Goal: Find specific page/section: Find specific page/section

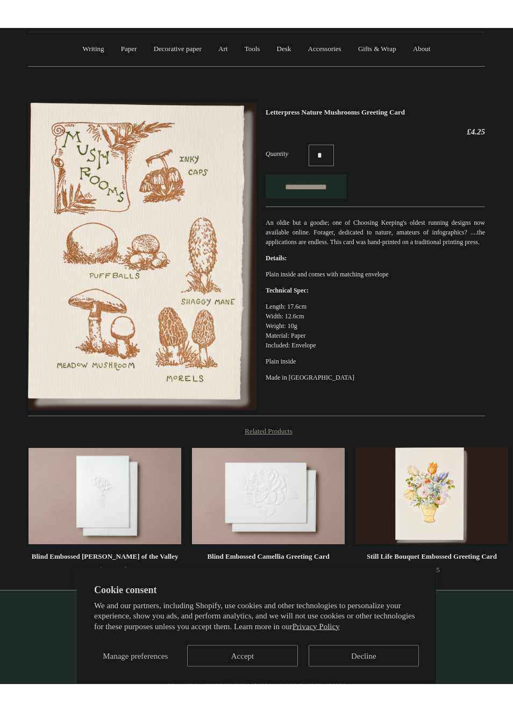
scroll to position [140, 0]
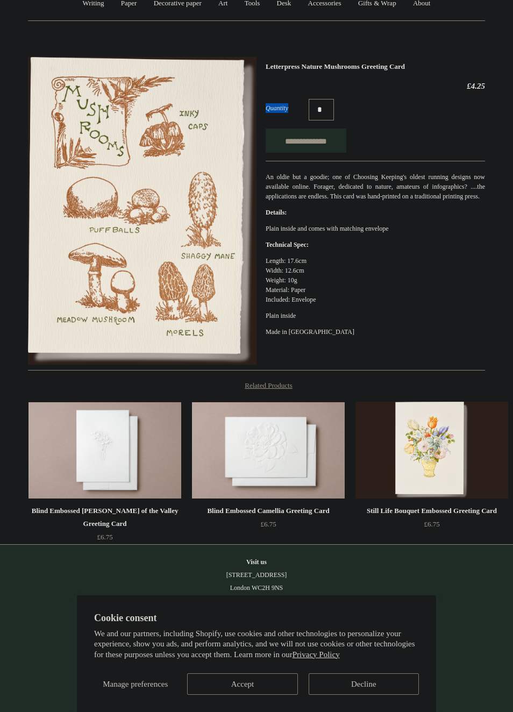
click at [265, 655] on button "Accept" at bounding box center [242, 684] width 110 height 22
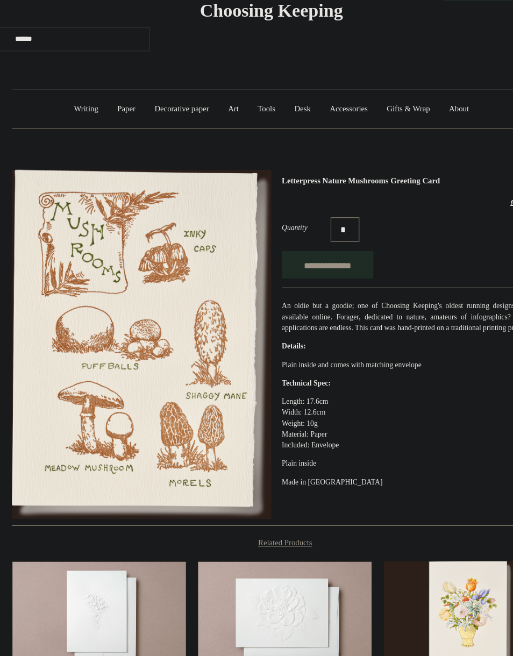
scroll to position [0, 0]
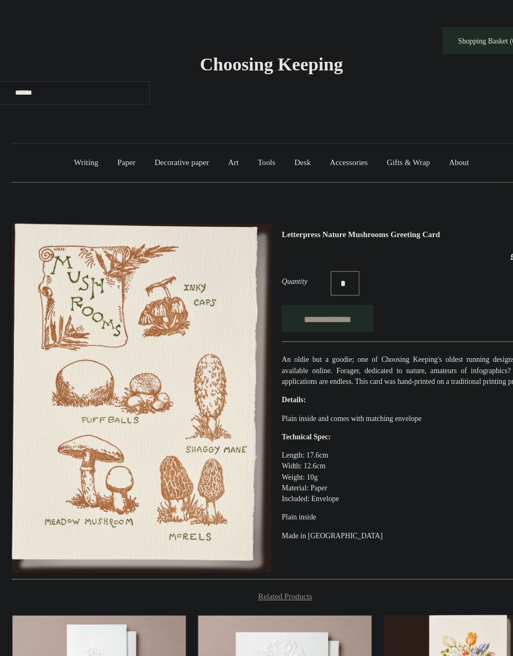
click at [155, 135] on link "Decorative paper +" at bounding box center [177, 143] width 63 height 28
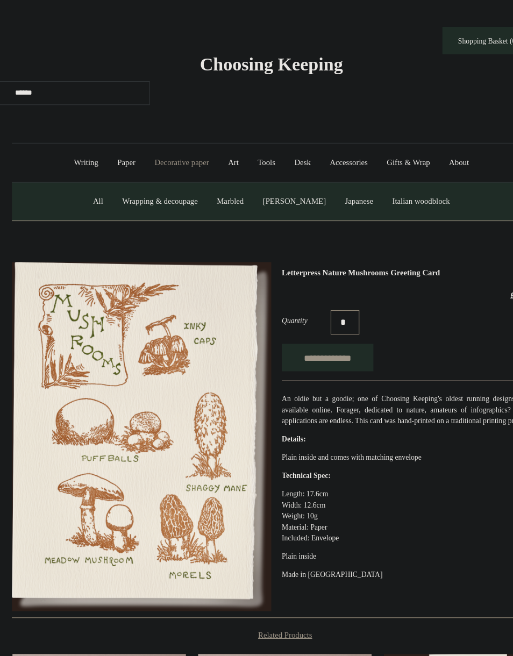
click at [132, 176] on link "Wrapping & decoupage" at bounding box center [159, 177] width 82 height 28
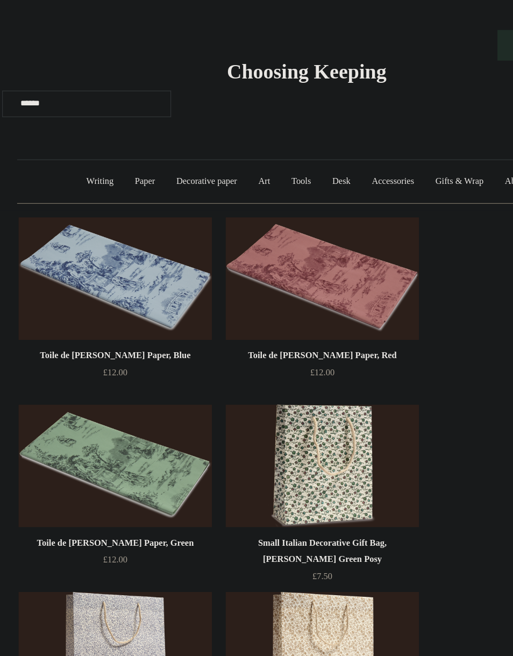
click at [146, 144] on link "Decorative paper +" at bounding box center [177, 143] width 63 height 28
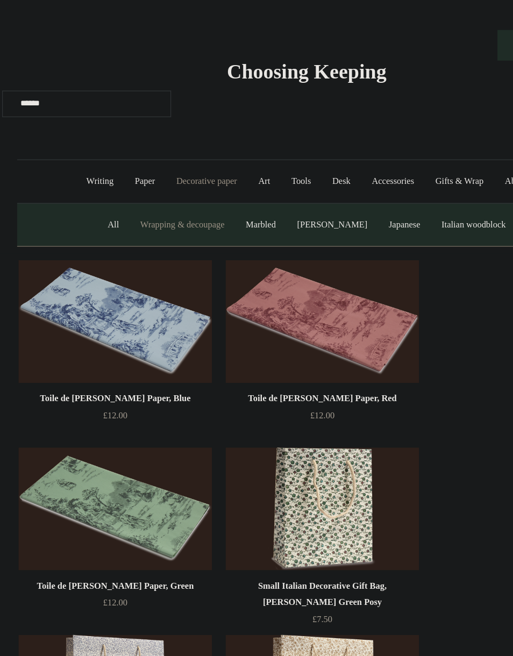
click at [324, 182] on link "Japanese" at bounding box center [333, 177] width 40 height 28
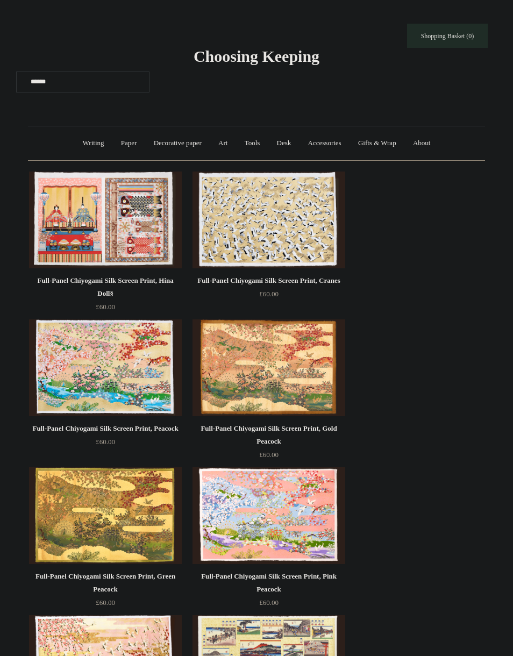
click at [124, 142] on link "Paper +" at bounding box center [128, 143] width 31 height 28
